Goal: Task Accomplishment & Management: Use online tool/utility

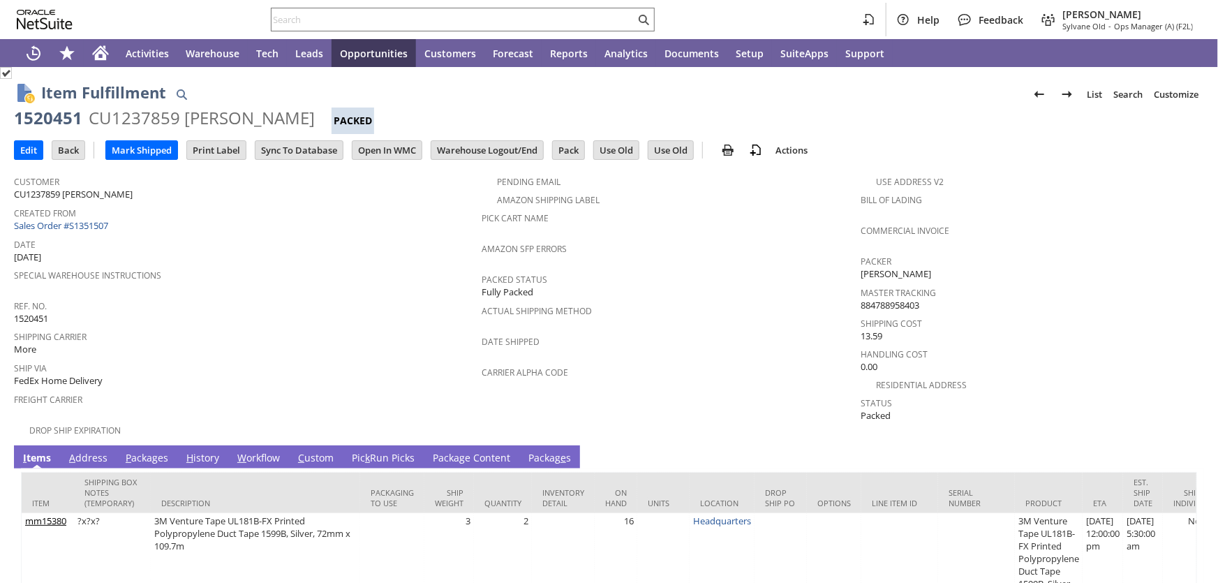
click at [388, 451] on link "Pic k Run Picks" at bounding box center [383, 458] width 70 height 15
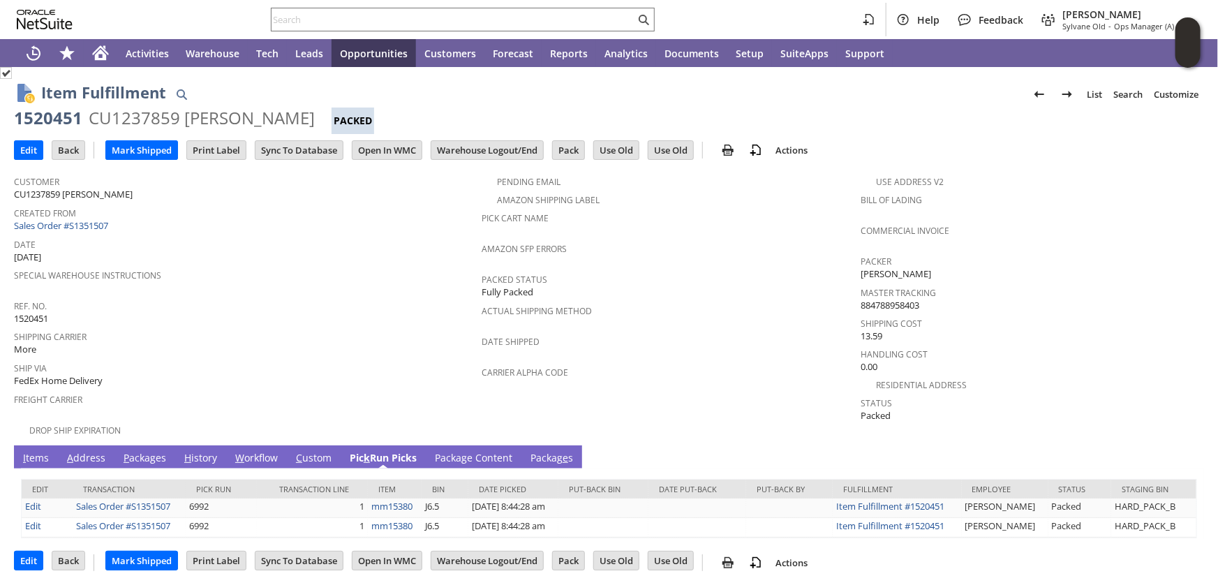
click at [559, 451] on link "Packag e s" at bounding box center [552, 458] width 50 height 15
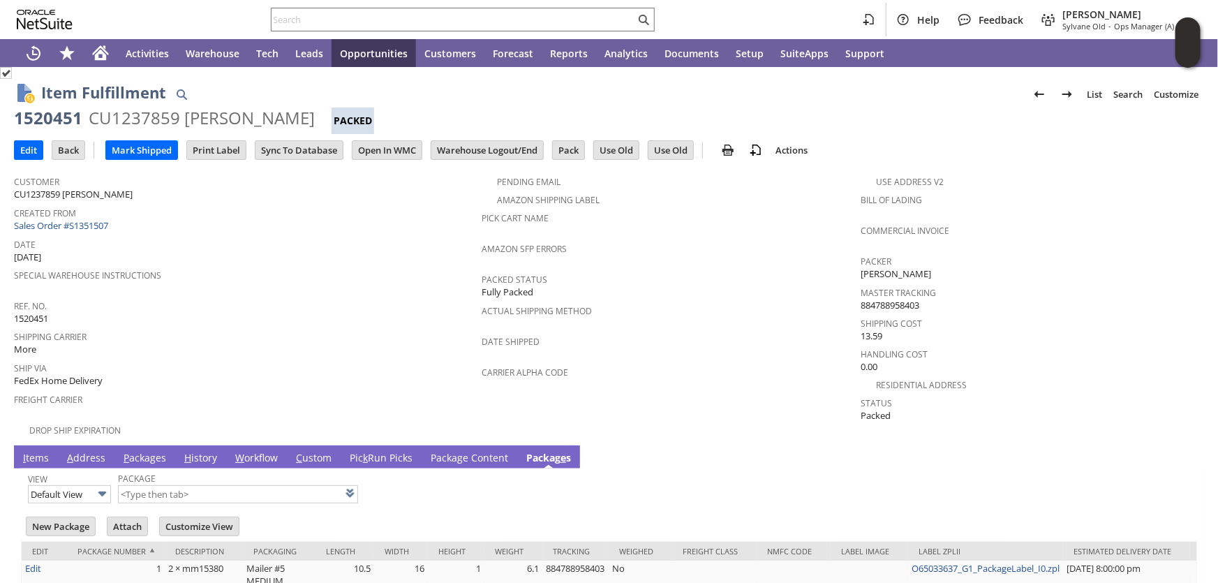
scroll to position [46, 0]
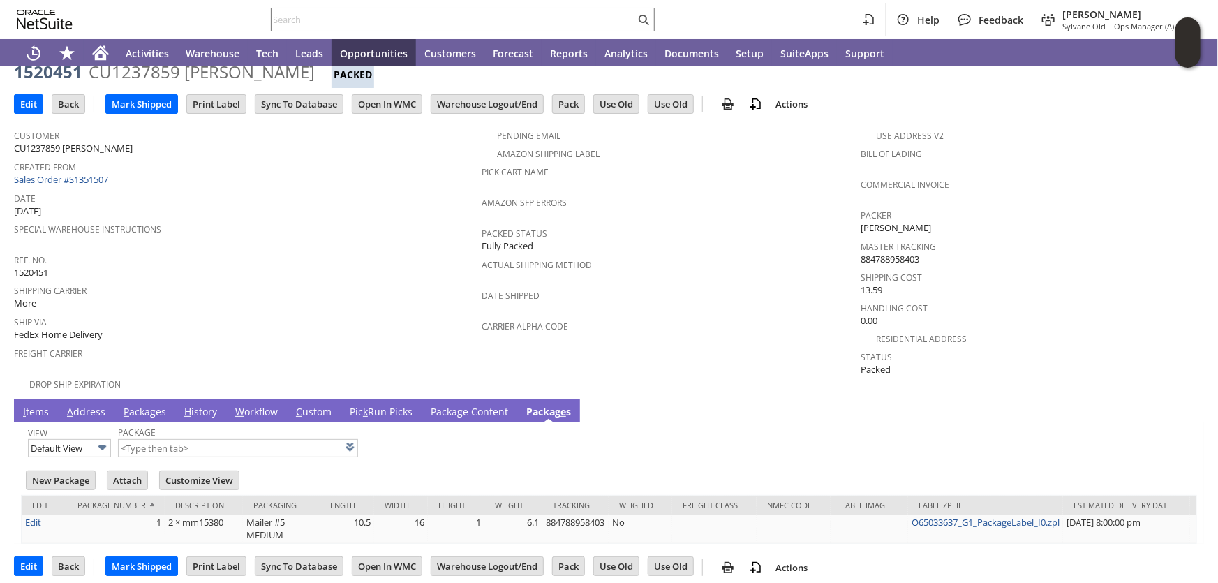
click at [383, 405] on link "Pic k Run Picks" at bounding box center [381, 412] width 70 height 15
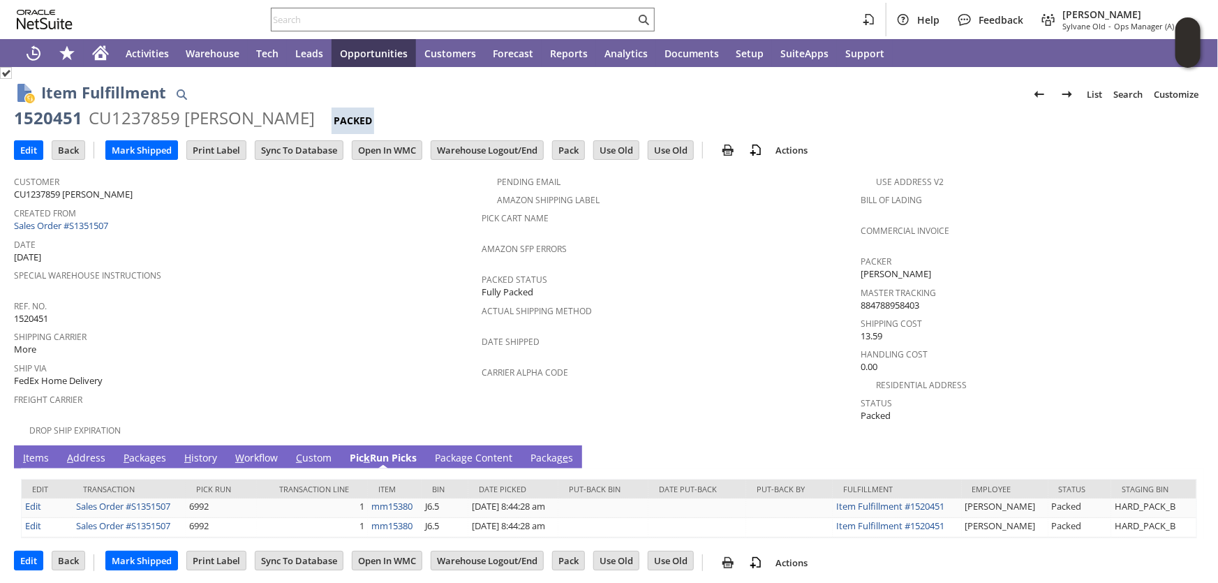
scroll to position [0, 0]
click at [133, 451] on link "P ackages" at bounding box center [145, 458] width 50 height 15
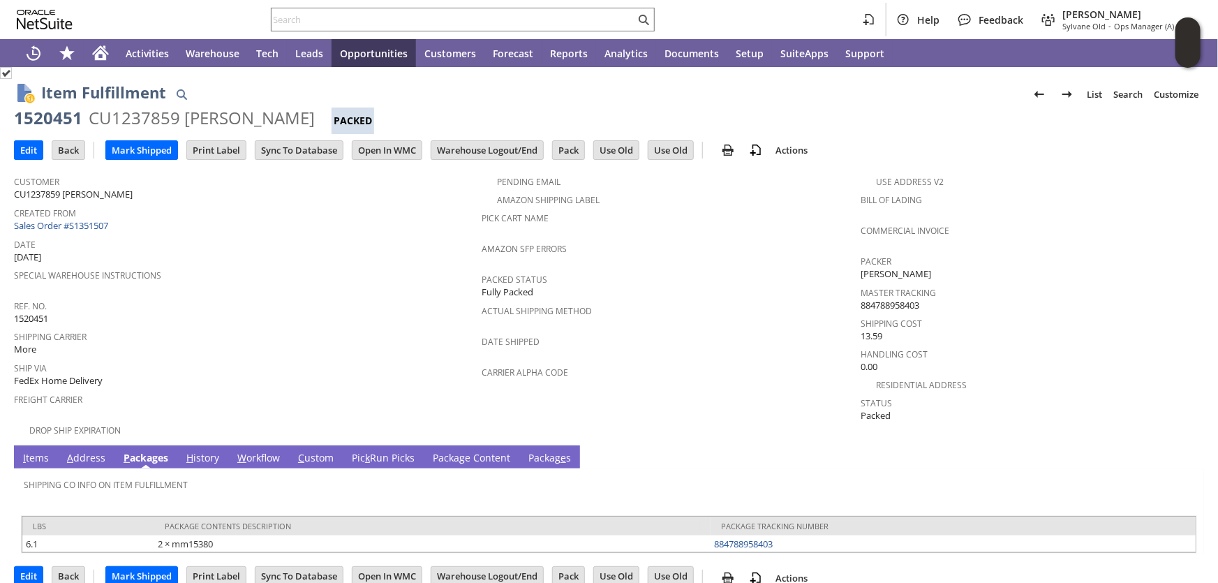
click at [369, 451] on link "Pic k Run Picks" at bounding box center [383, 458] width 70 height 15
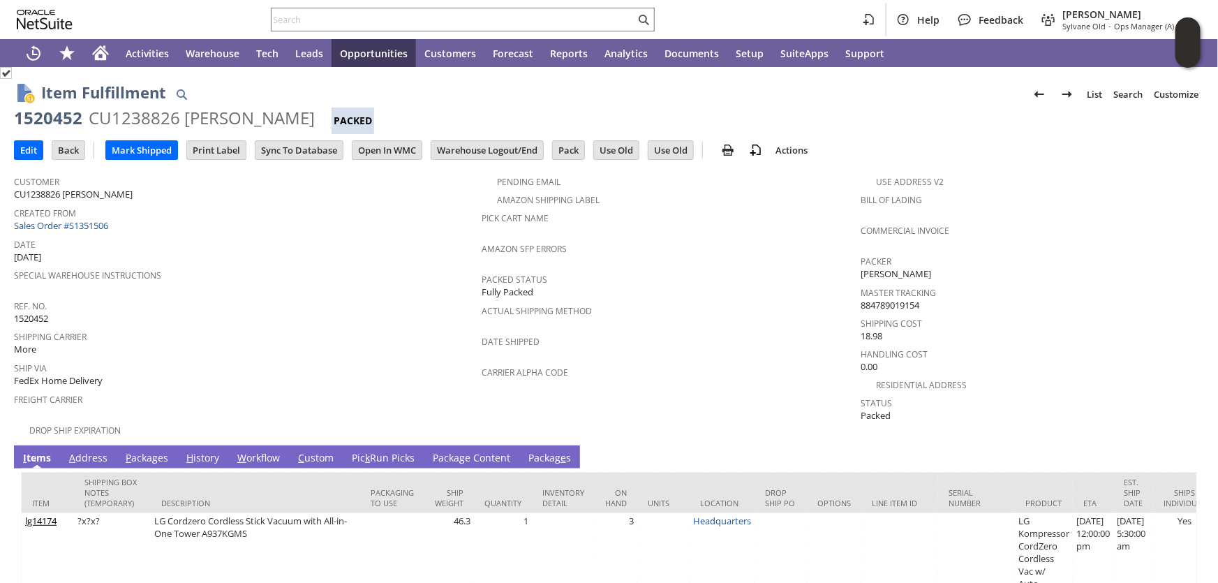
click at [153, 451] on link "P ackages" at bounding box center [147, 458] width 50 height 15
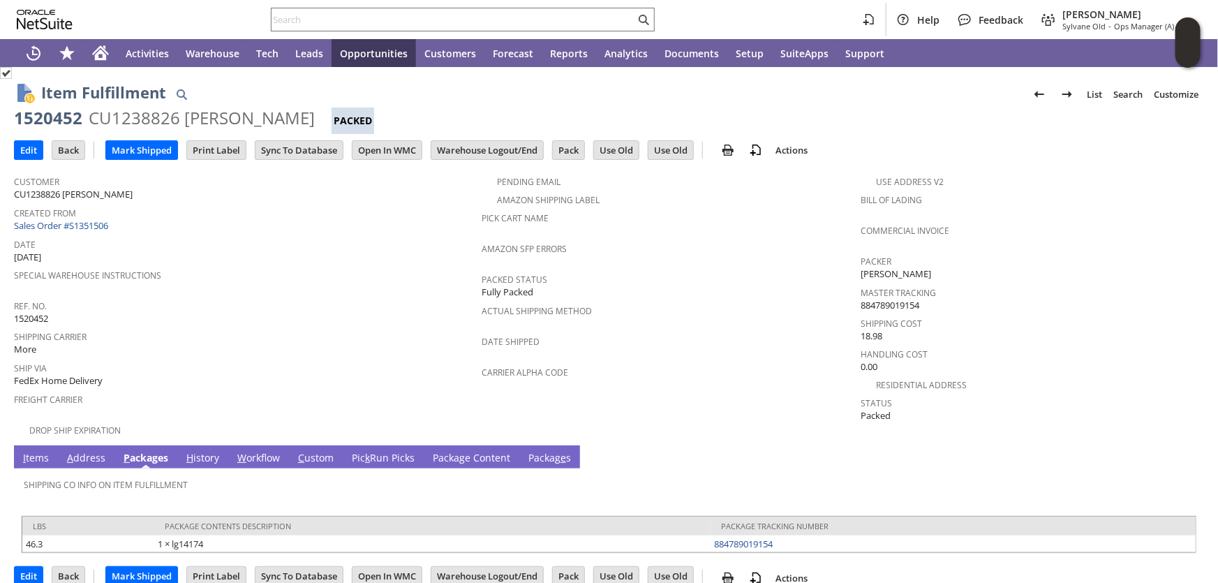
click at [376, 451] on link "Pic k Run Picks" at bounding box center [383, 458] width 70 height 15
